Goal: Task Accomplishment & Management: Manage account settings

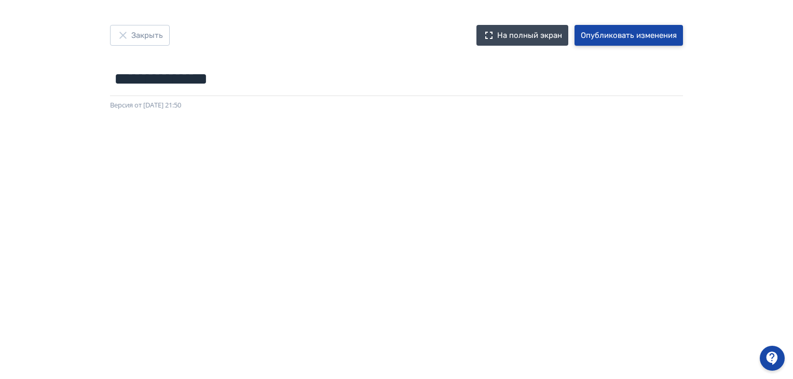
click at [618, 38] on font "Опубликовать изменения" at bounding box center [629, 35] width 96 height 9
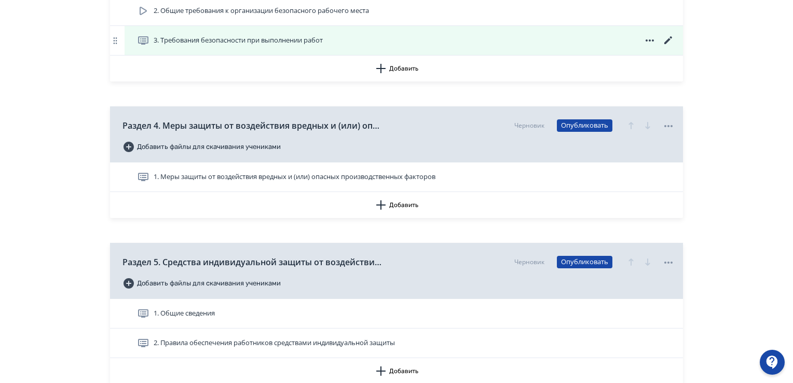
scroll to position [726, 0]
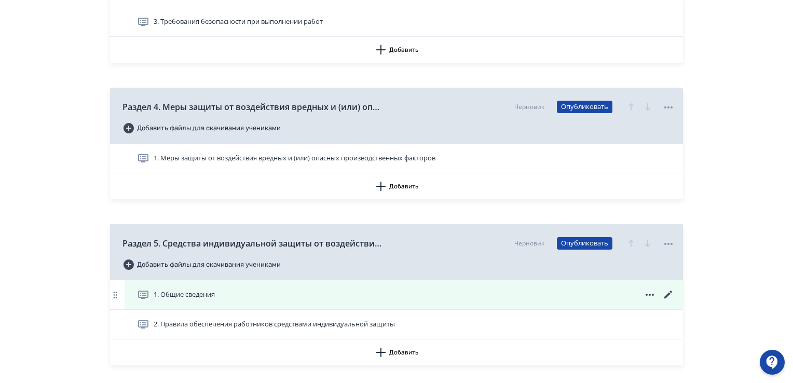
click at [665, 295] on icon at bounding box center [668, 294] width 12 height 12
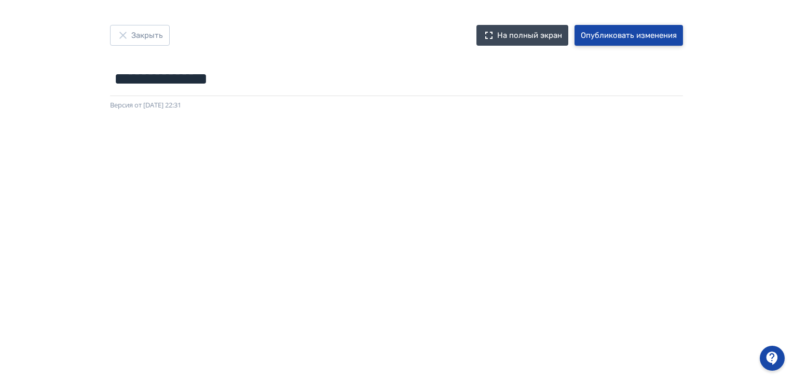
click at [643, 35] on font "Опубликовать изменения" at bounding box center [629, 35] width 96 height 9
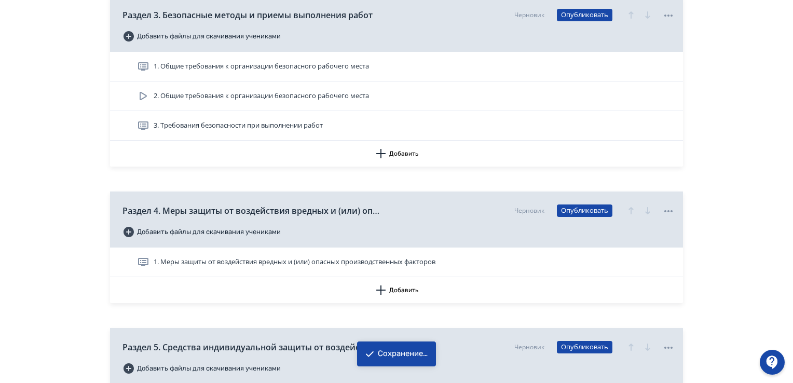
scroll to position [726, 0]
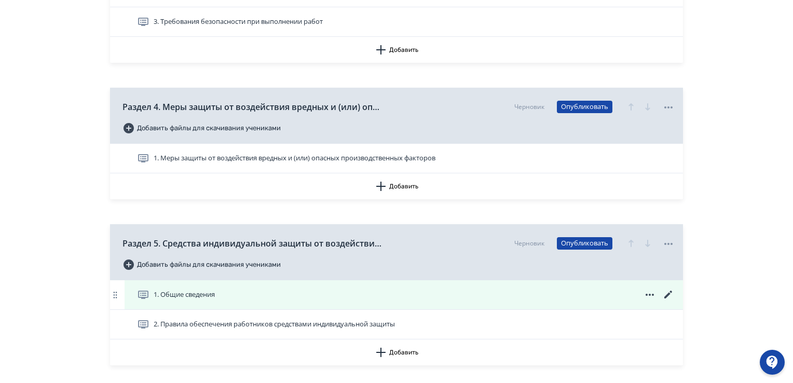
click at [666, 298] on icon at bounding box center [668, 294] width 12 height 12
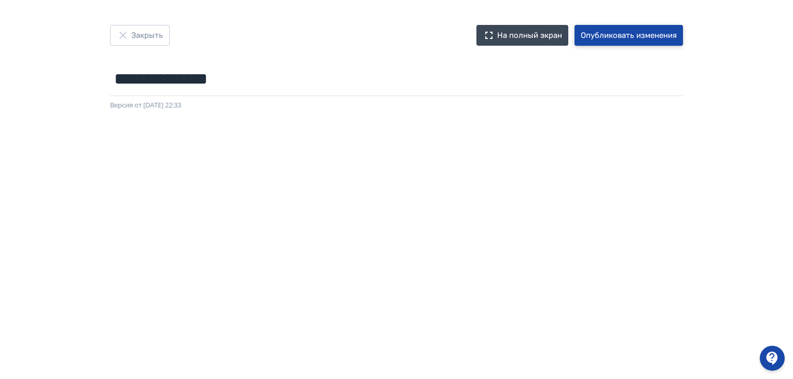
click at [644, 36] on font "Опубликовать изменения" at bounding box center [629, 35] width 96 height 9
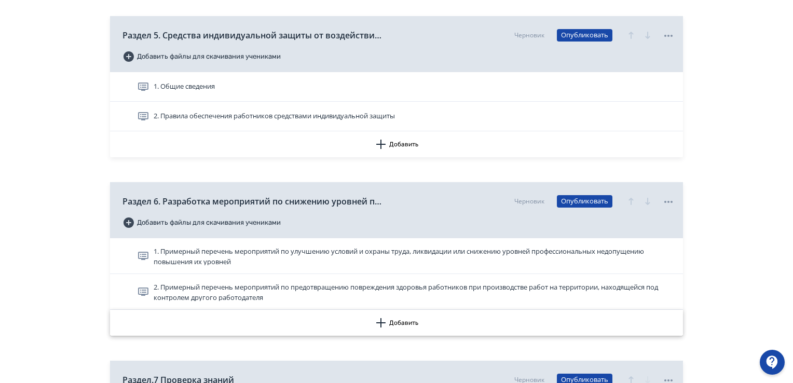
scroll to position [934, 0]
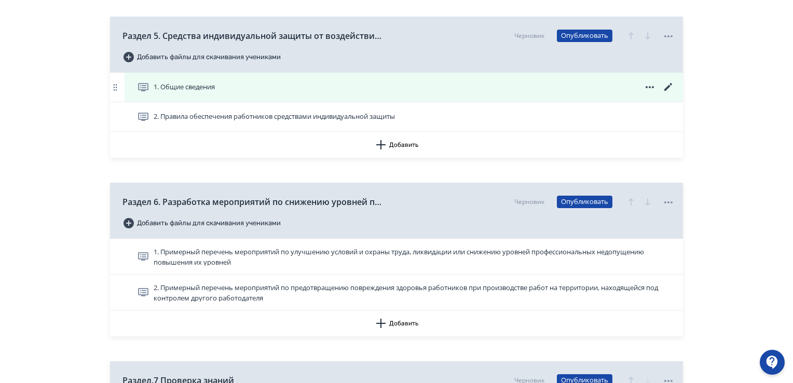
click at [668, 86] on icon at bounding box center [668, 87] width 8 height 8
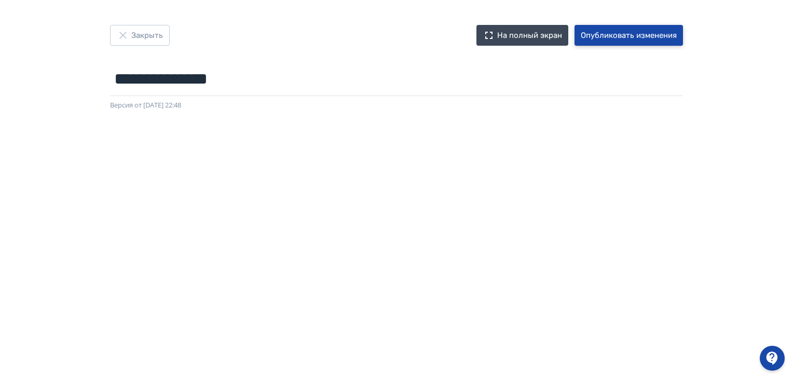
click at [602, 31] on font "Опубликовать изменения" at bounding box center [629, 35] width 96 height 9
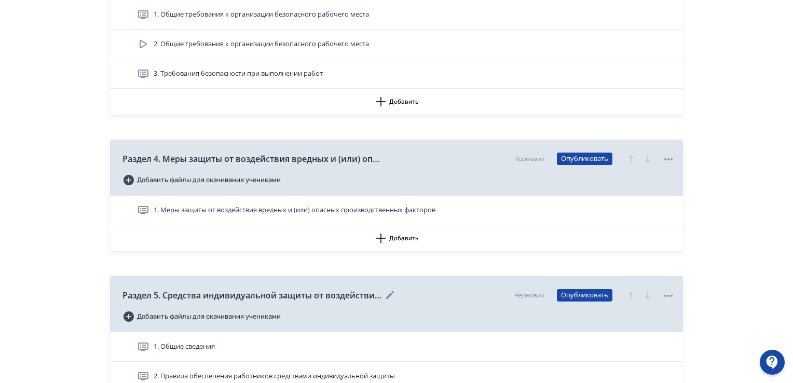
scroll to position [830, 0]
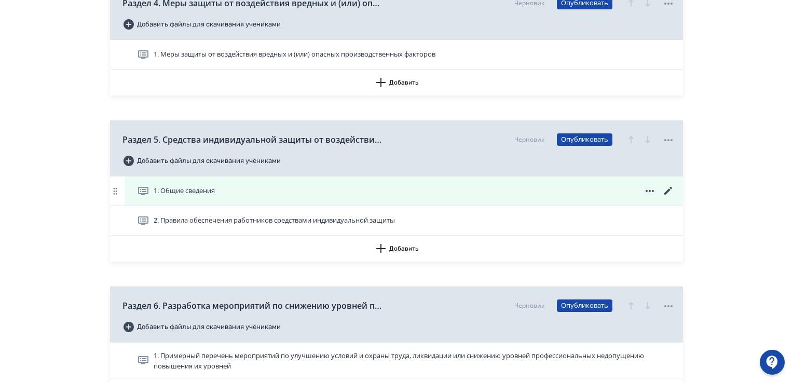
click at [671, 187] on icon at bounding box center [668, 191] width 12 height 12
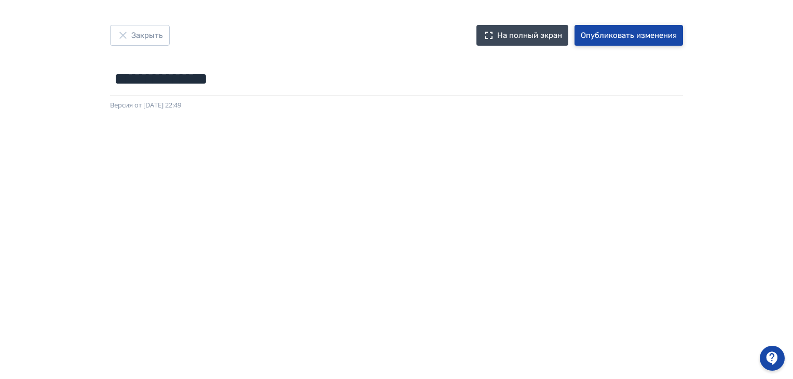
click at [610, 34] on font "Опубликовать изменения" at bounding box center [629, 35] width 96 height 9
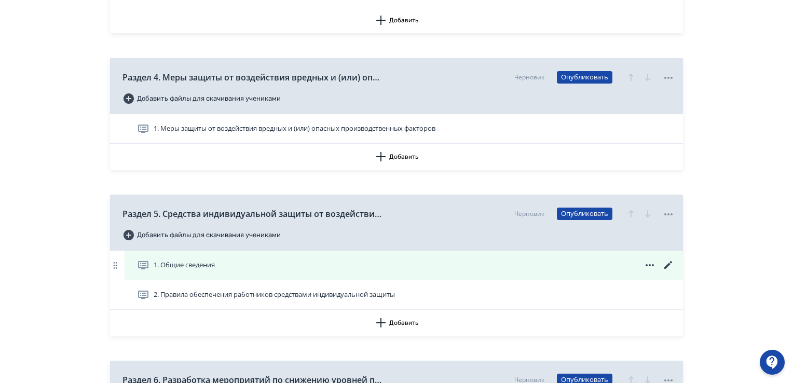
scroll to position [830, 0]
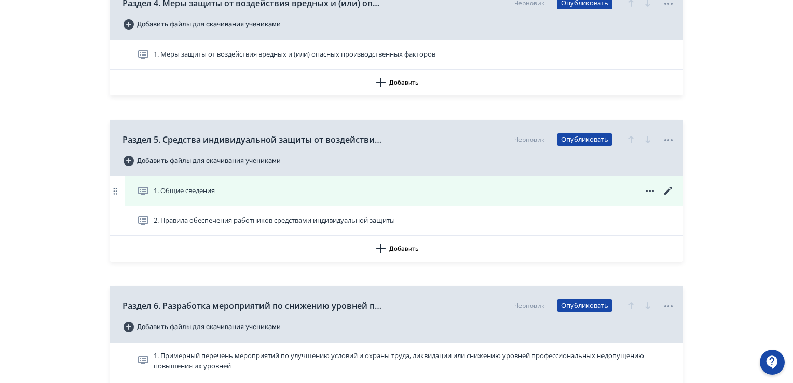
click at [672, 187] on icon at bounding box center [668, 191] width 12 height 12
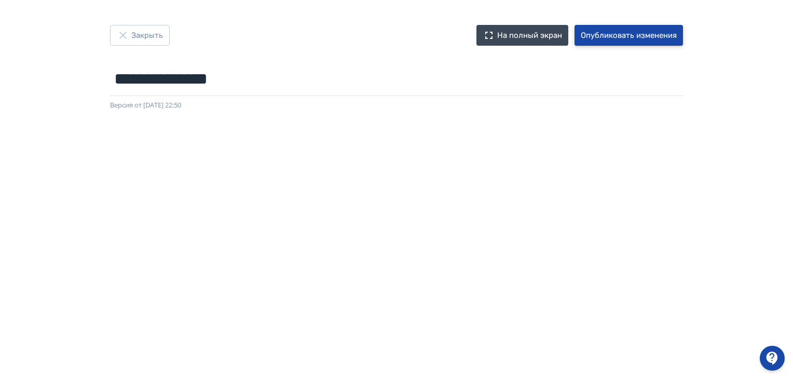
click at [616, 32] on font "Опубликовать изменения" at bounding box center [629, 35] width 96 height 9
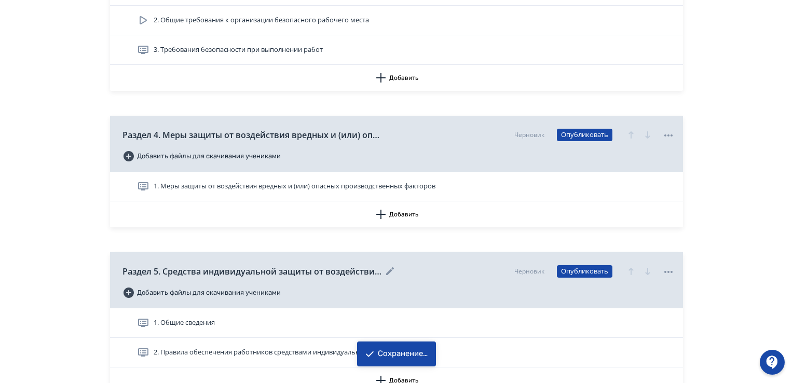
scroll to position [830, 0]
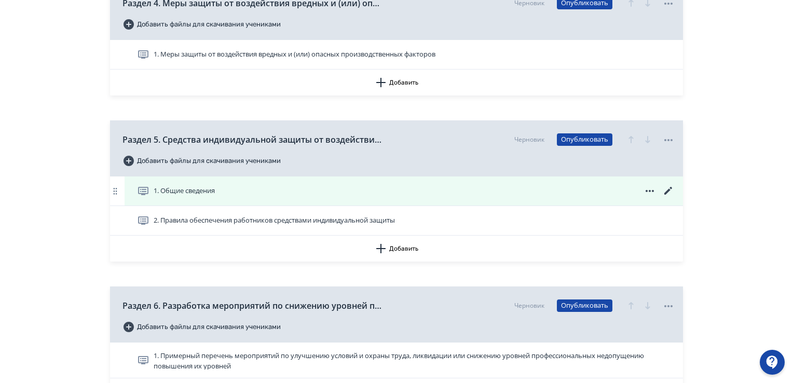
click at [668, 191] on icon at bounding box center [668, 191] width 8 height 8
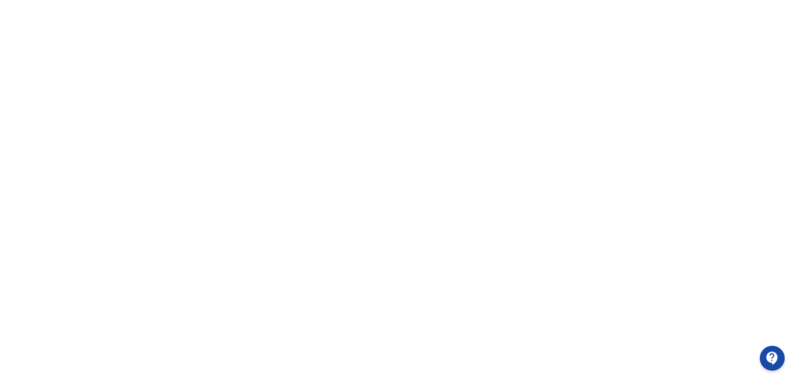
scroll to position [219, 0]
drag, startPoint x: 786, startPoint y: 281, endPoint x: 793, endPoint y: 111, distance: 169.8
click at [787, 83] on div at bounding box center [396, 125] width 793 height 467
click at [792, 233] on div at bounding box center [396, 125] width 793 height 467
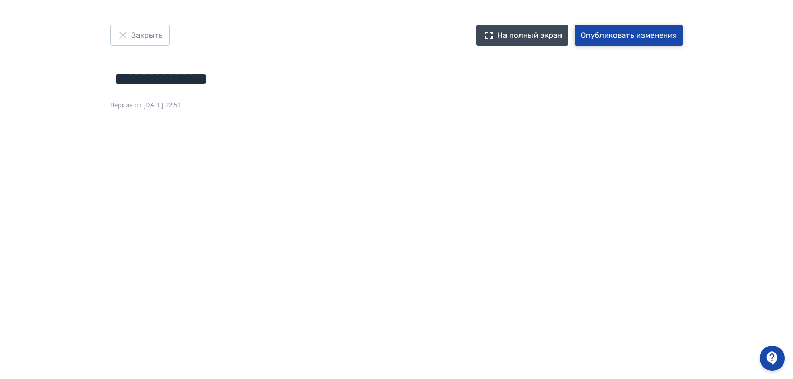
click at [600, 38] on font "Опубликовать изменения" at bounding box center [629, 35] width 96 height 9
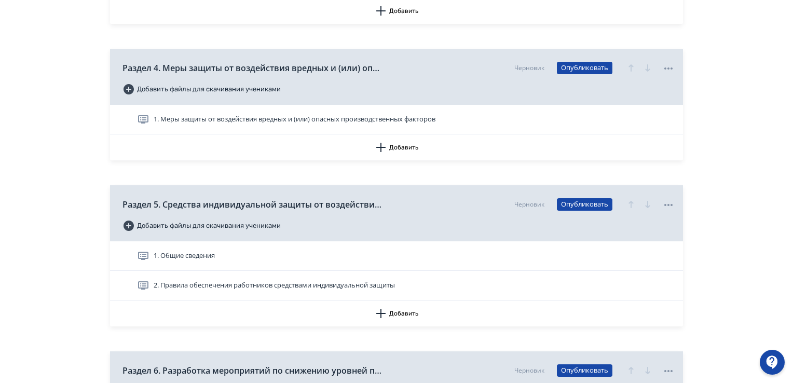
scroll to position [768, 0]
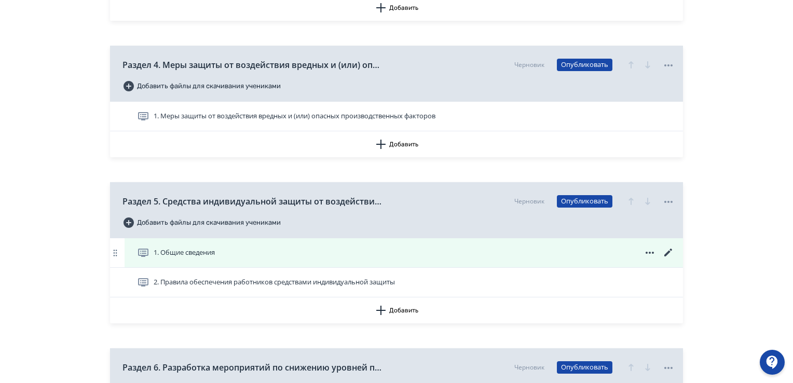
click at [668, 251] on icon at bounding box center [668, 252] width 12 height 12
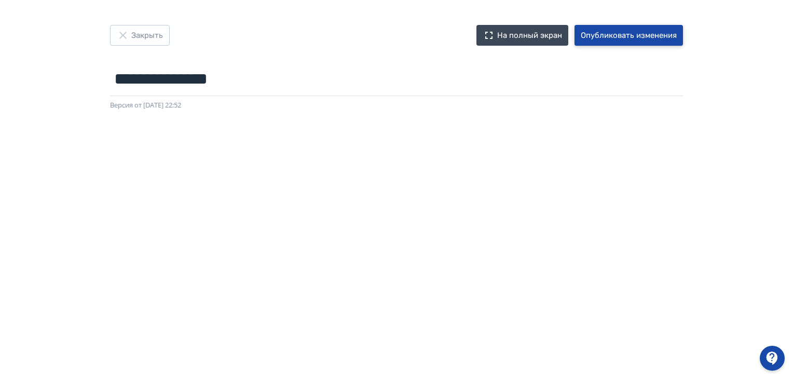
click at [639, 38] on font "Опубликовать изменения" at bounding box center [629, 35] width 96 height 9
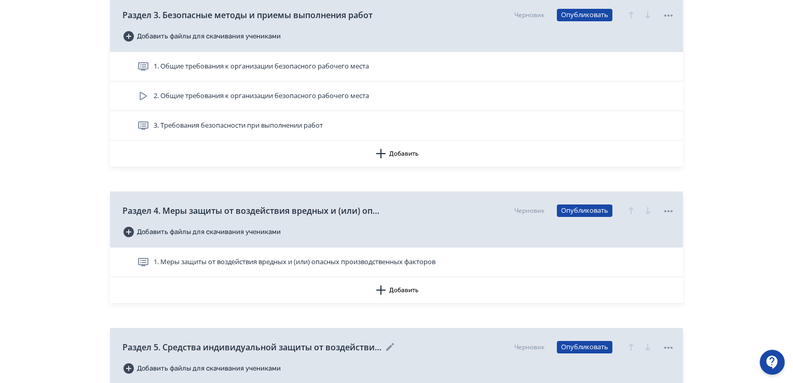
scroll to position [778, 0]
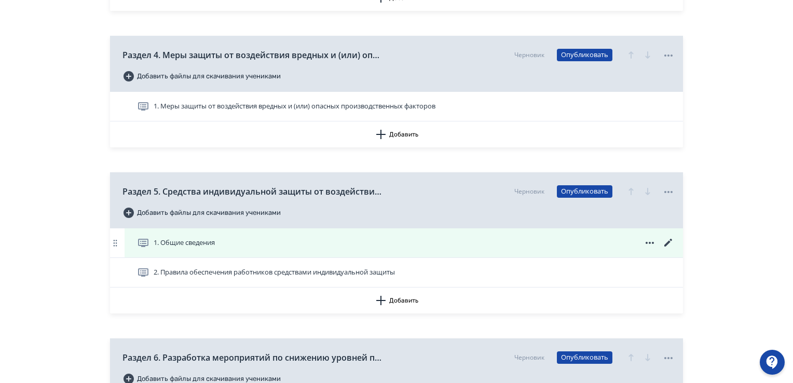
click at [669, 242] on icon at bounding box center [668, 243] width 8 height 8
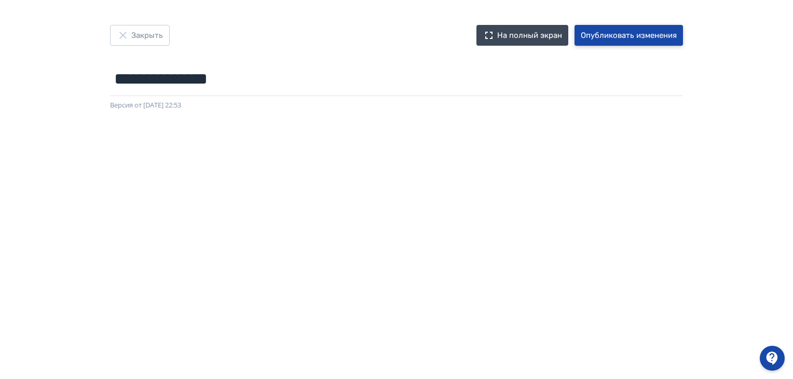
click at [614, 30] on font "Опубликовать изменения" at bounding box center [629, 36] width 96 height 12
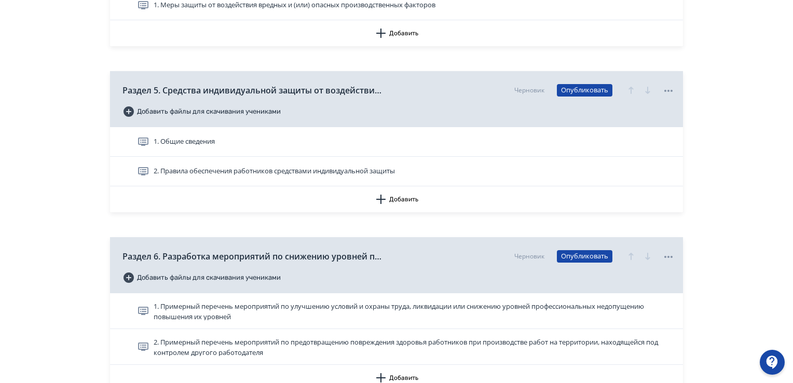
scroll to position [934, 0]
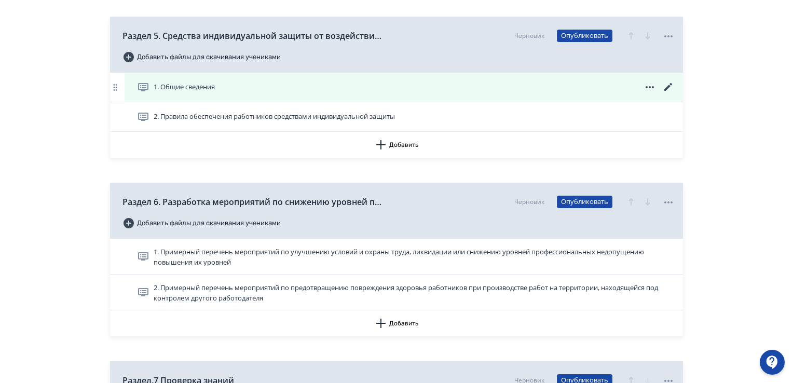
click at [666, 86] on icon at bounding box center [668, 87] width 12 height 12
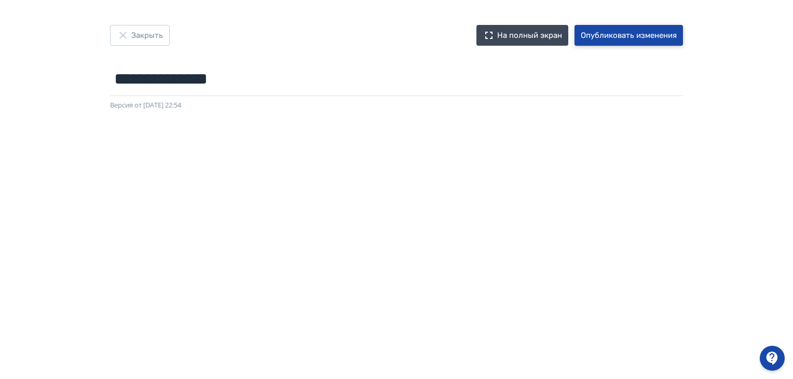
click at [635, 30] on font "Опубликовать изменения" at bounding box center [629, 36] width 96 height 12
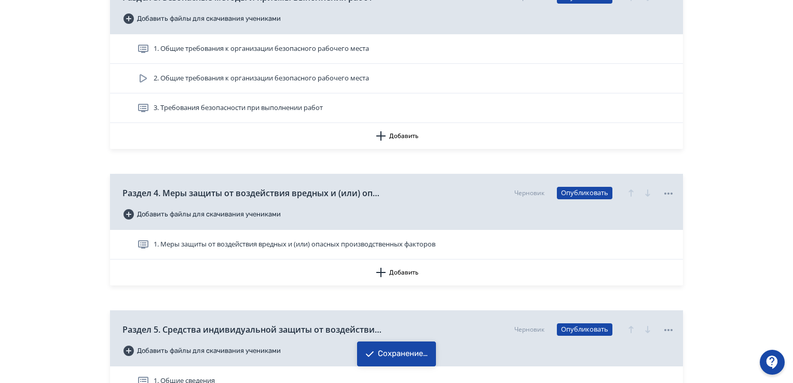
scroll to position [726, 0]
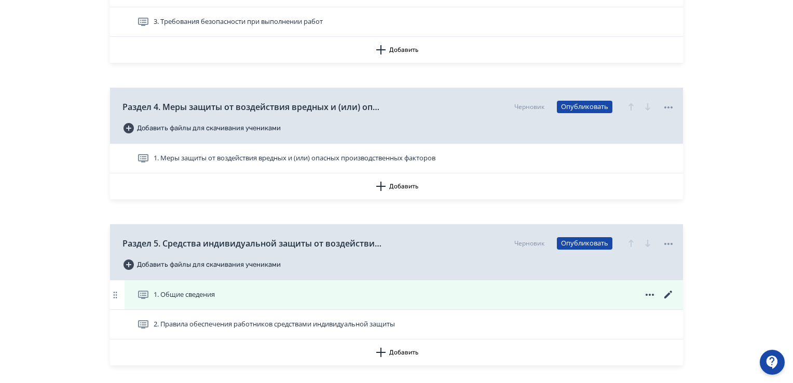
click at [670, 292] on icon at bounding box center [668, 295] width 8 height 8
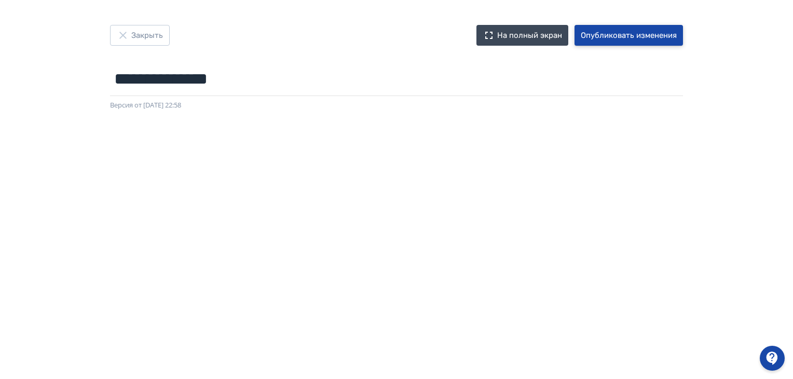
click at [602, 37] on font "Опубликовать изменения" at bounding box center [629, 35] width 96 height 9
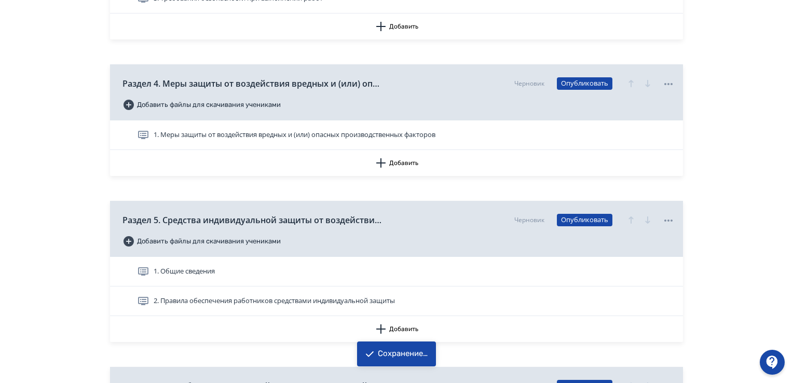
scroll to position [830, 0]
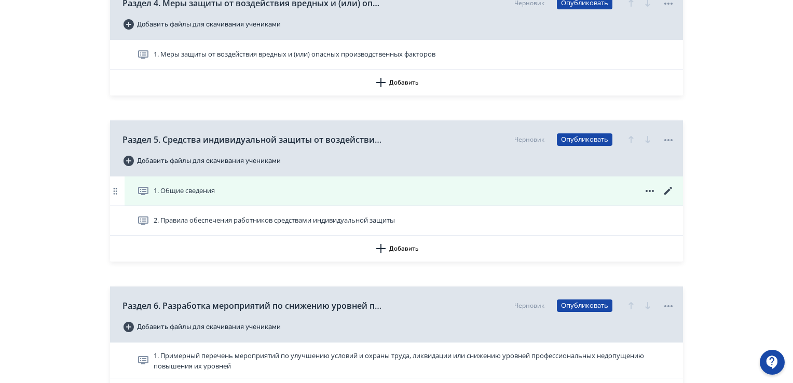
click at [668, 191] on icon at bounding box center [668, 191] width 8 height 8
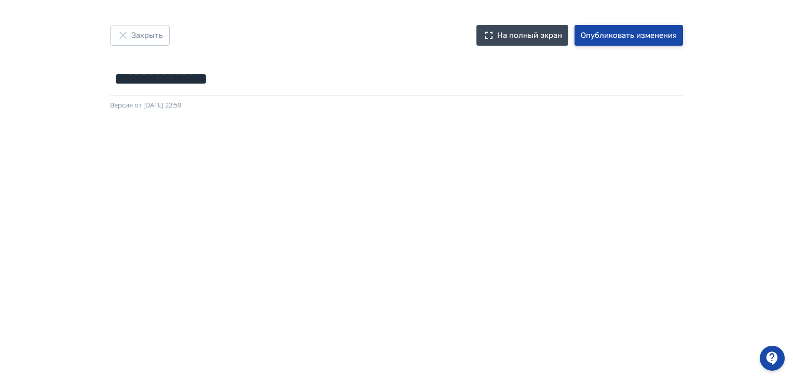
click at [618, 32] on font "Опубликовать изменения" at bounding box center [629, 35] width 96 height 9
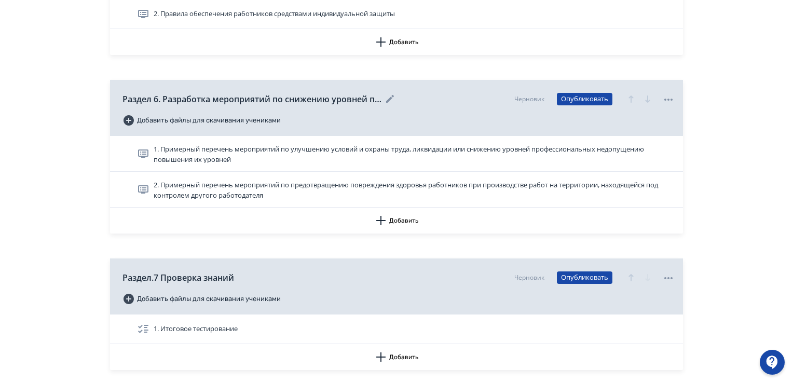
scroll to position [956, 0]
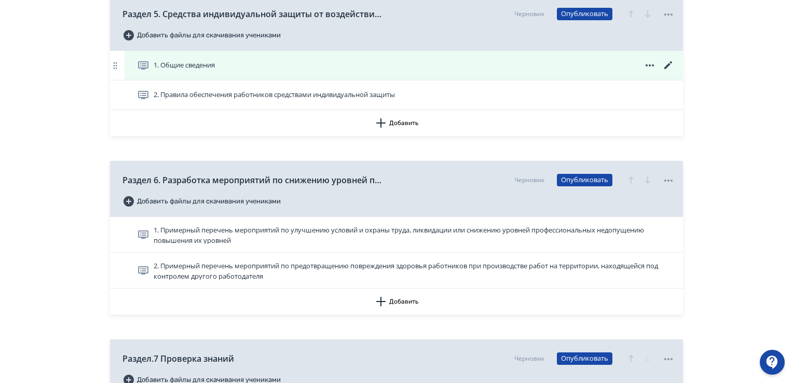
click at [198, 63] on font "1. Общие сведения" at bounding box center [184, 64] width 61 height 9
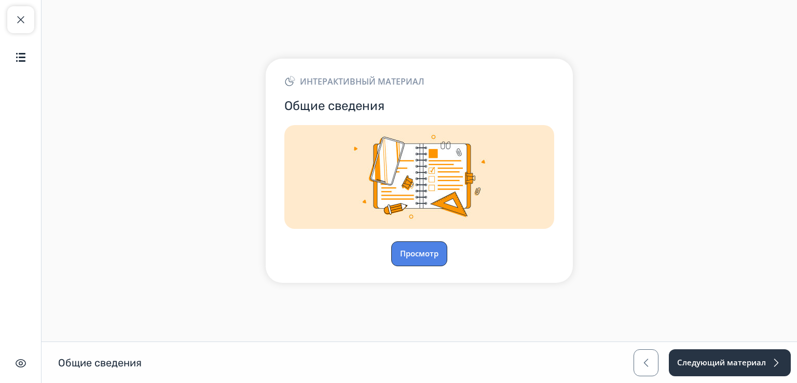
click at [424, 251] on font "Просмотр" at bounding box center [419, 253] width 38 height 10
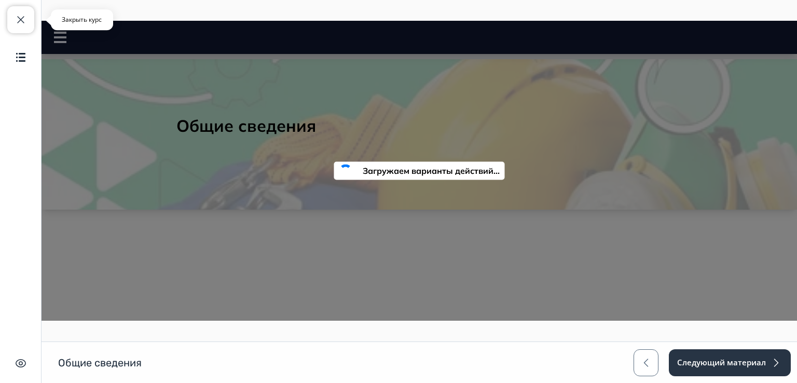
click at [20, 19] on span "button" at bounding box center [21, 19] width 12 height 12
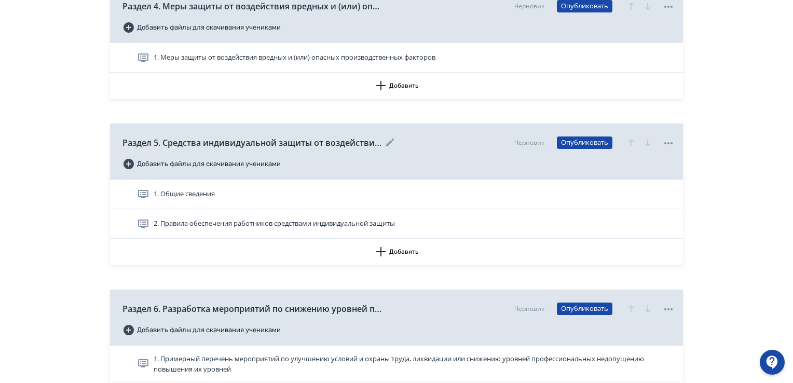
scroll to position [830, 0]
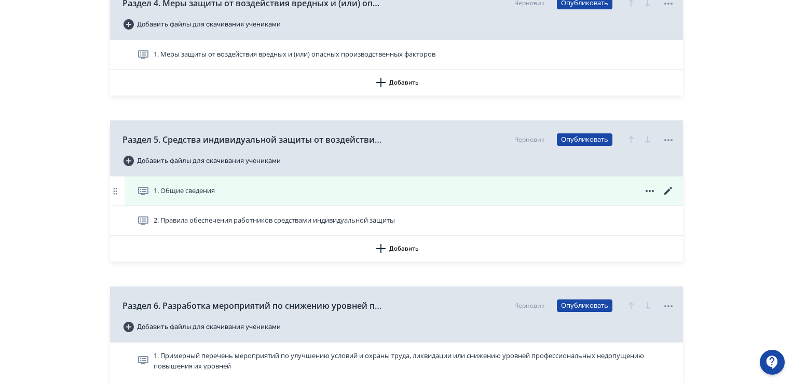
click at [221, 190] on div "1. Общие сведения" at bounding box center [406, 191] width 538 height 12
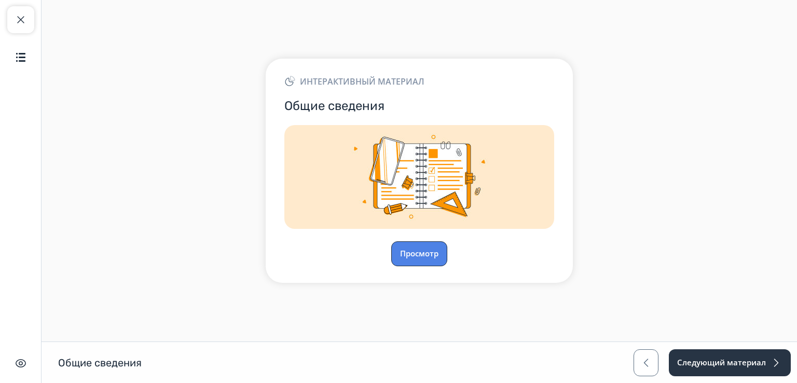
click at [421, 244] on button "Просмотр" at bounding box center [419, 253] width 56 height 25
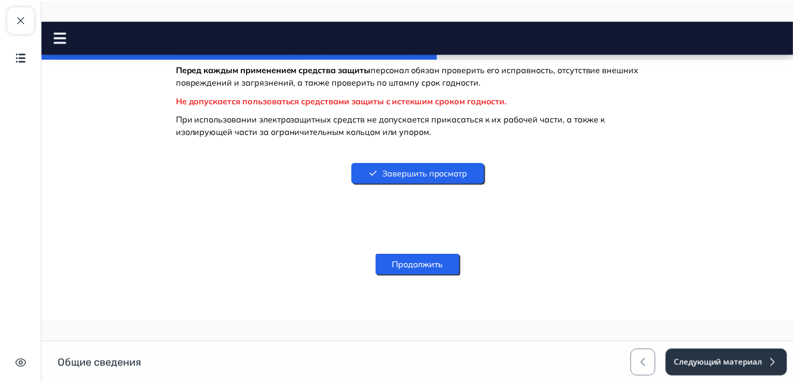
scroll to position [6930, 0]
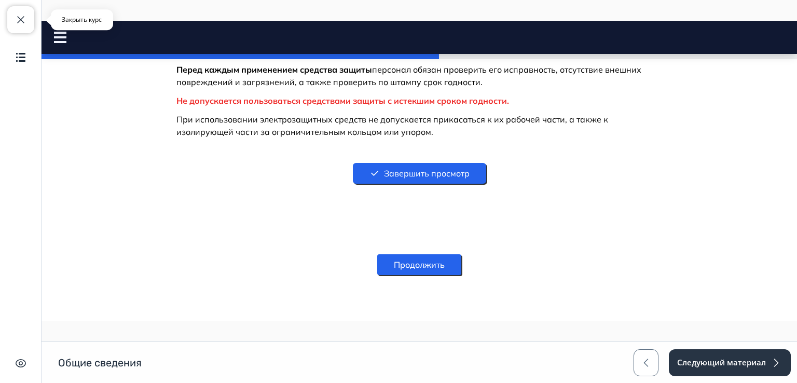
click at [20, 15] on span "button" at bounding box center [21, 19] width 12 height 12
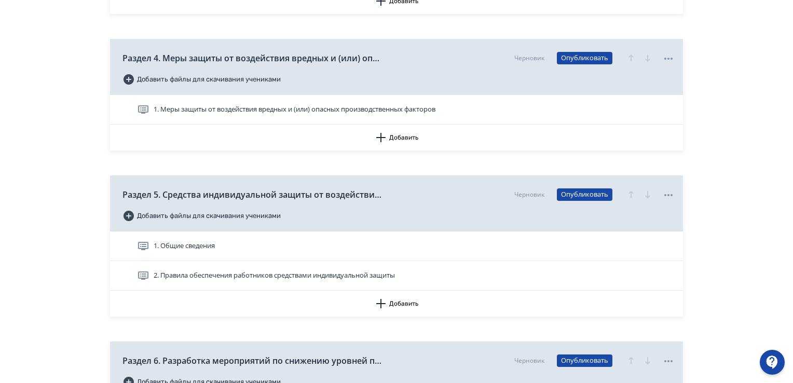
scroll to position [830, 0]
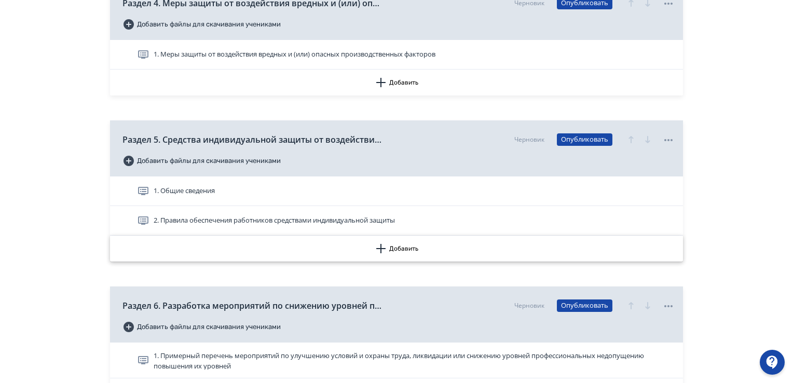
click at [379, 247] on icon "button" at bounding box center [381, 248] width 12 height 12
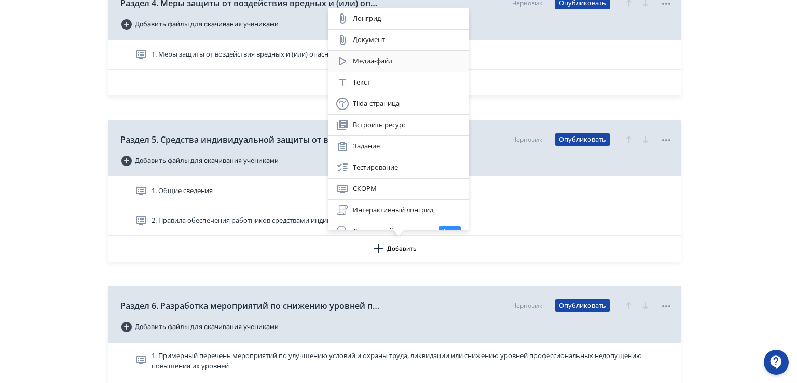
click at [377, 59] on font "Медиа-файл" at bounding box center [372, 60] width 39 height 9
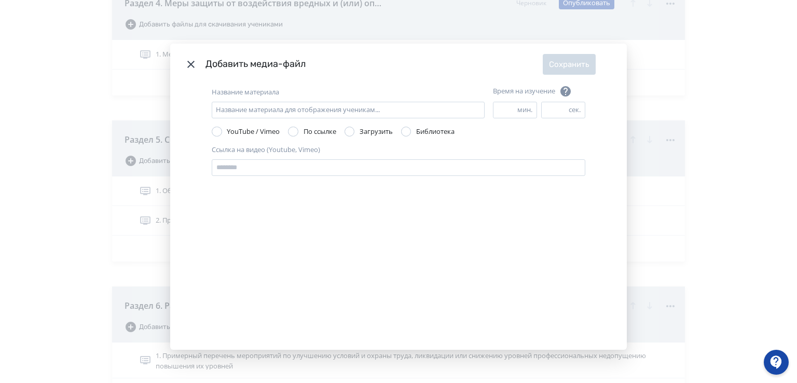
click at [351, 129] on div "Капитал" at bounding box center [350, 132] width 10 height 10
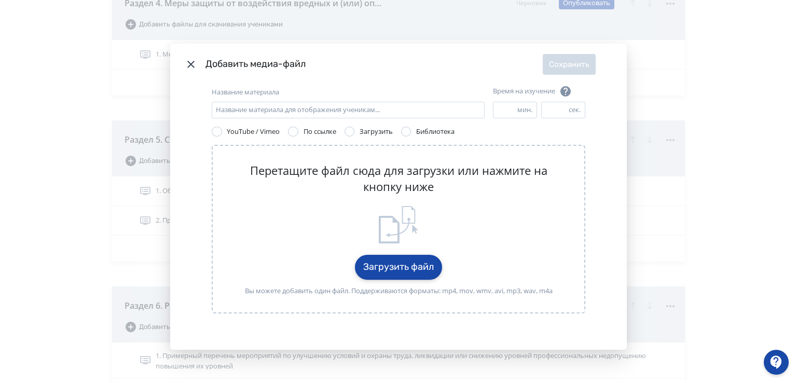
click at [384, 267] on button "Загрузить файл" at bounding box center [398, 267] width 87 height 25
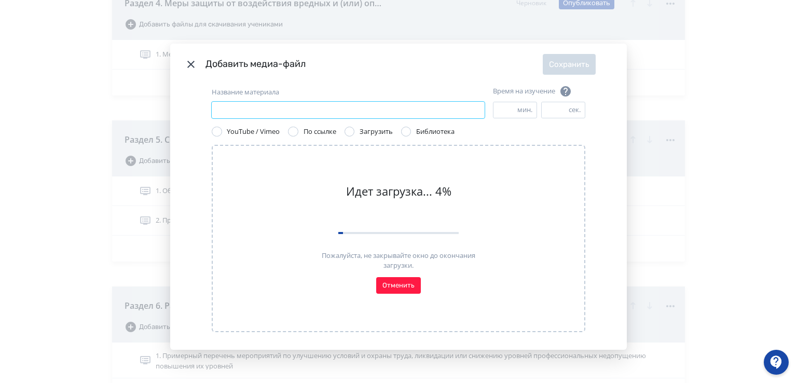
paste input "**********"
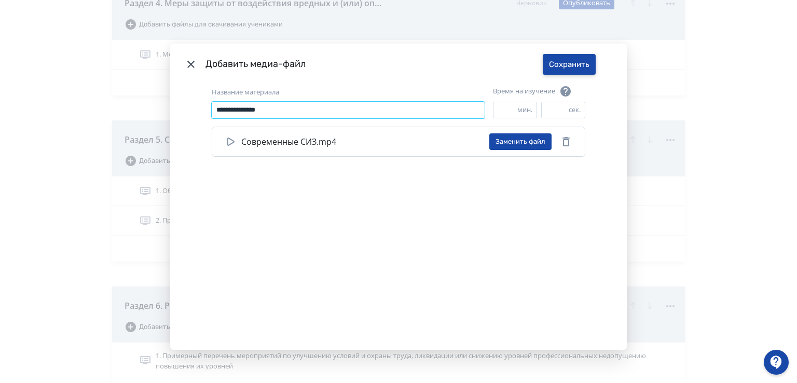
type input "**********"
click at [560, 67] on button "Сохранить" at bounding box center [569, 64] width 53 height 21
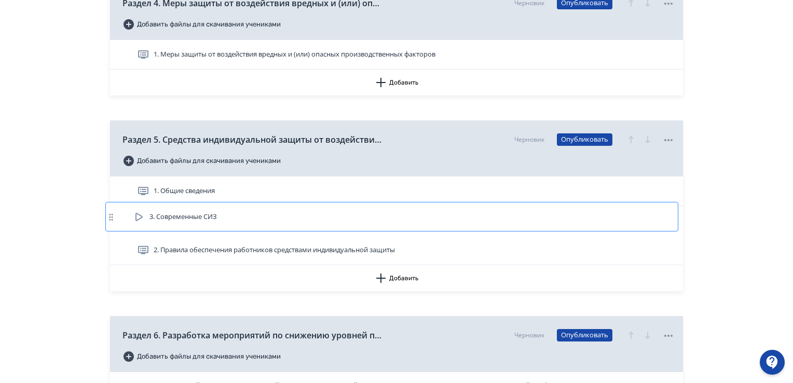
drag, startPoint x: 158, startPoint y: 252, endPoint x: 153, endPoint y: 215, distance: 36.6
click at [153, 215] on div "1. Общие сведения 2. Правила обеспечения работников средствами индивидуальной з…" at bounding box center [396, 220] width 573 height 89
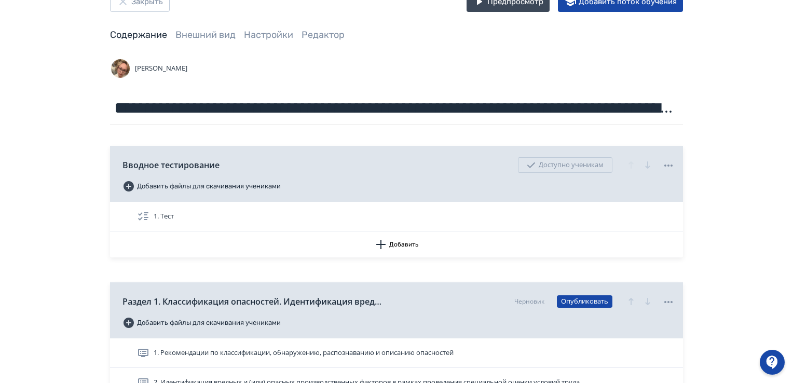
scroll to position [0, 0]
